Goal: Task Accomplishment & Management: Use online tool/utility

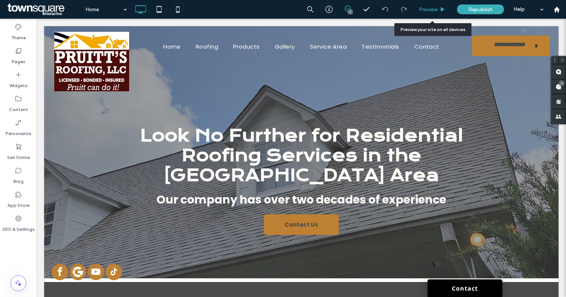
click at [432, 8] on span "Preview" at bounding box center [428, 9] width 19 height 6
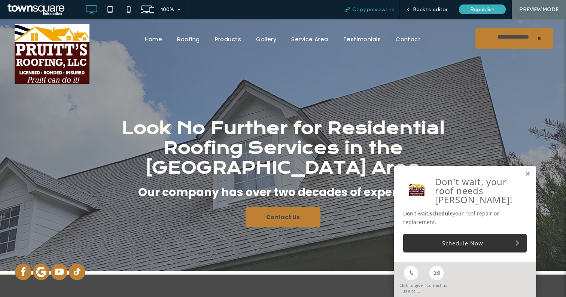
click at [378, 9] on span "Copy preview link" at bounding box center [373, 9] width 42 height 6
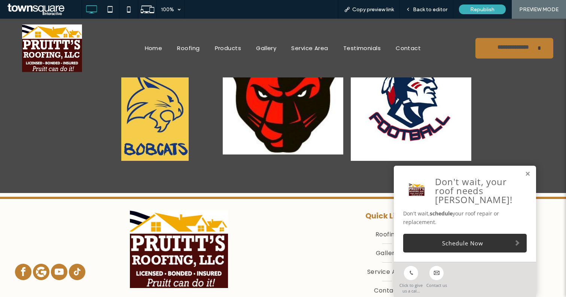
scroll to position [1146, 0]
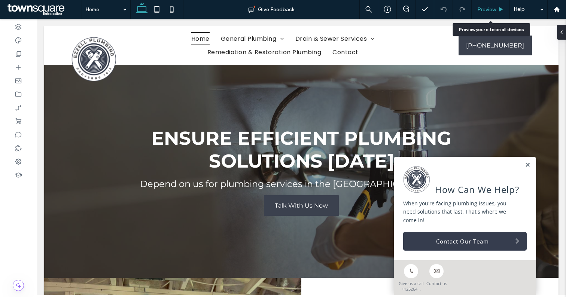
click at [484, 11] on span "Preview" at bounding box center [487, 9] width 19 height 6
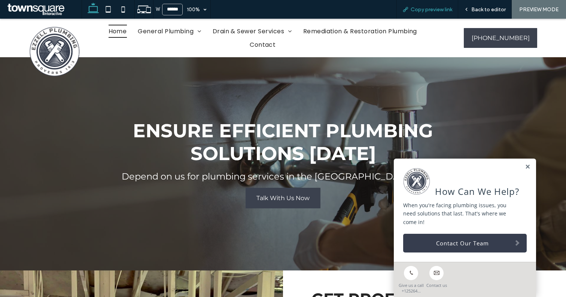
click at [429, 8] on span "Copy preview link" at bounding box center [432, 9] width 42 height 6
